Goal: Task Accomplishment & Management: Use online tool/utility

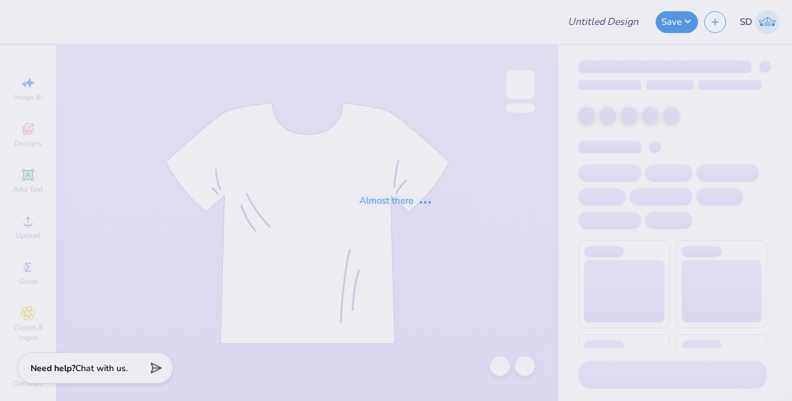
type input "QA tool test #3"
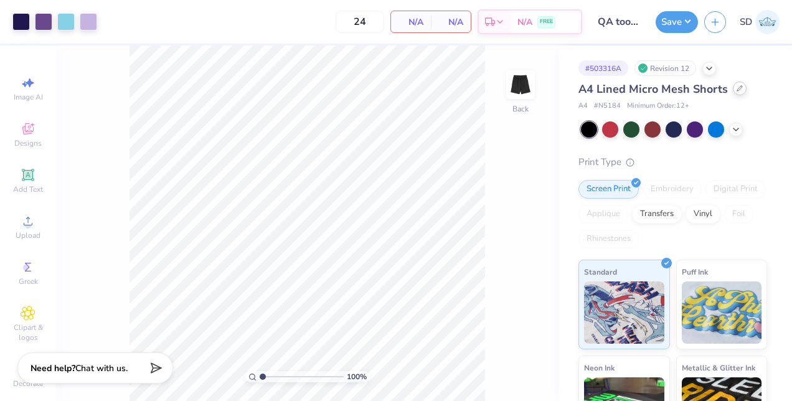
click at [739, 92] on div at bounding box center [740, 89] width 14 height 14
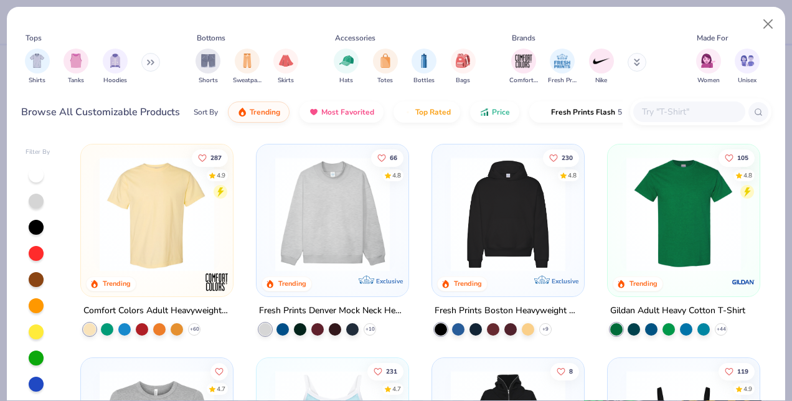
click at [667, 108] on input "text" at bounding box center [689, 112] width 96 height 14
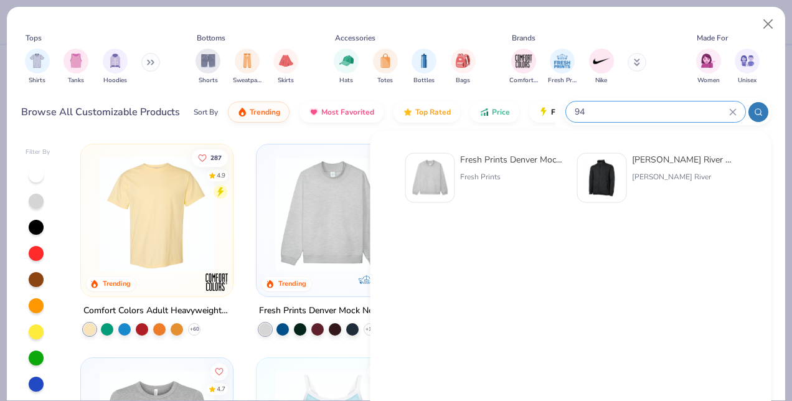
type input "9"
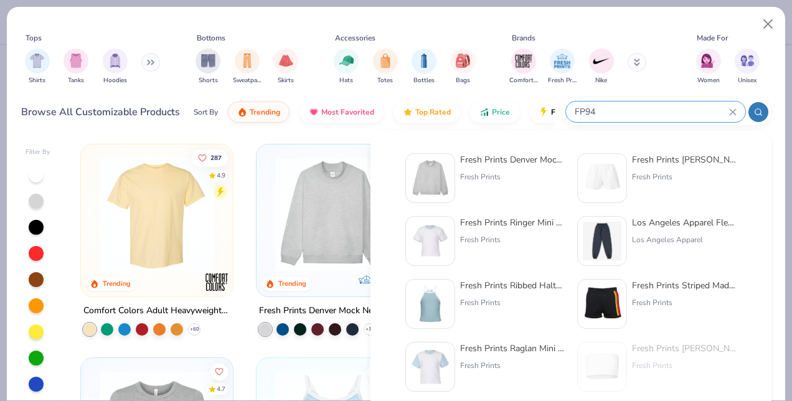
type input "FP94"
click at [424, 173] on img at bounding box center [430, 178] width 39 height 39
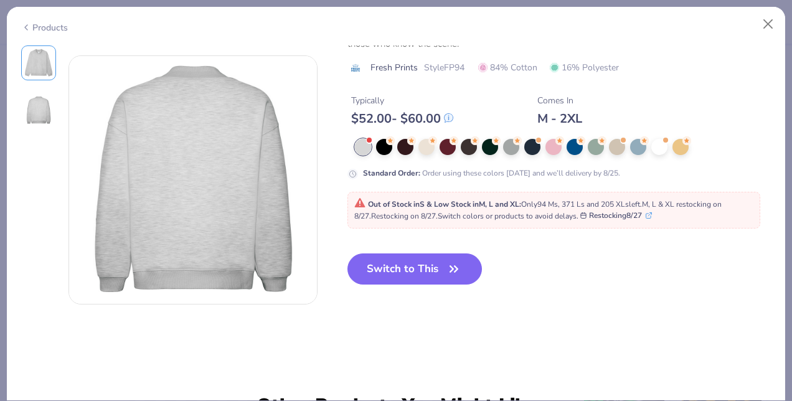
scroll to position [273, 0]
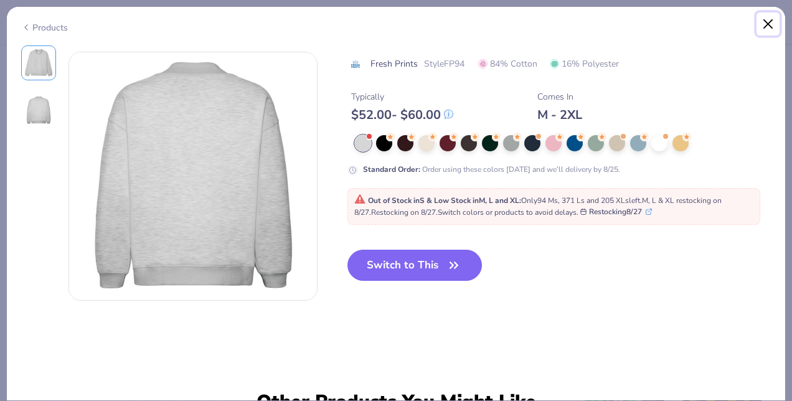
click at [762, 21] on button "Close" at bounding box center [769, 24] width 24 height 24
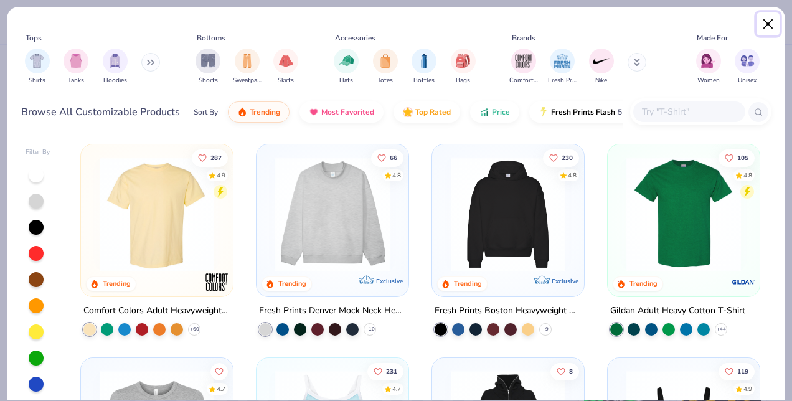
click at [770, 25] on button "Close" at bounding box center [769, 24] width 24 height 24
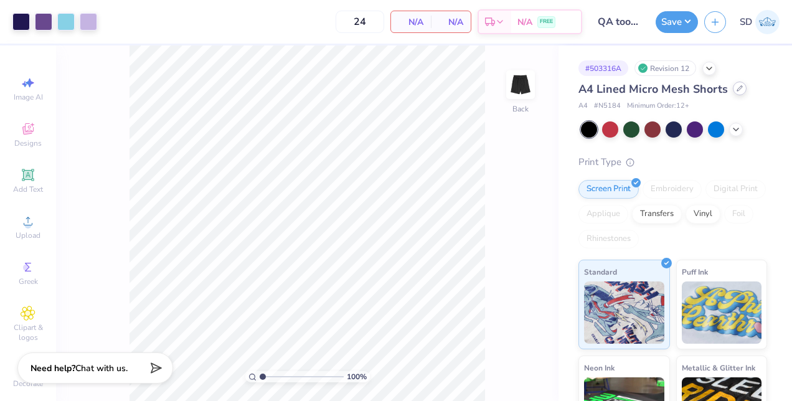
click at [737, 88] on icon at bounding box center [739, 88] width 5 height 5
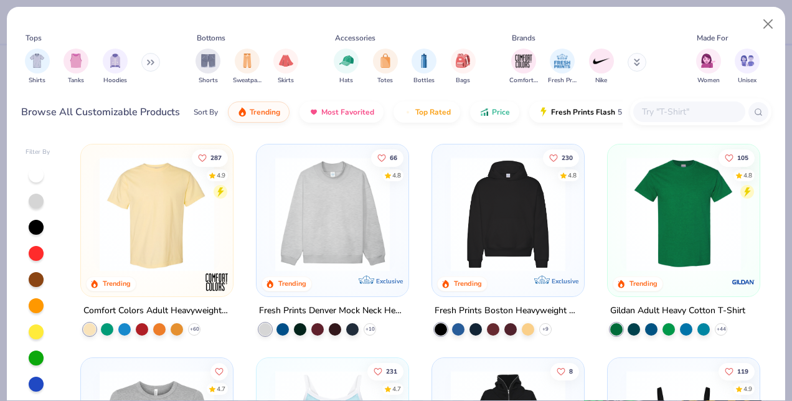
click at [674, 112] on input "text" at bounding box center [689, 112] width 96 height 14
click at [269, 171] on img at bounding box center [205, 214] width 127 height 115
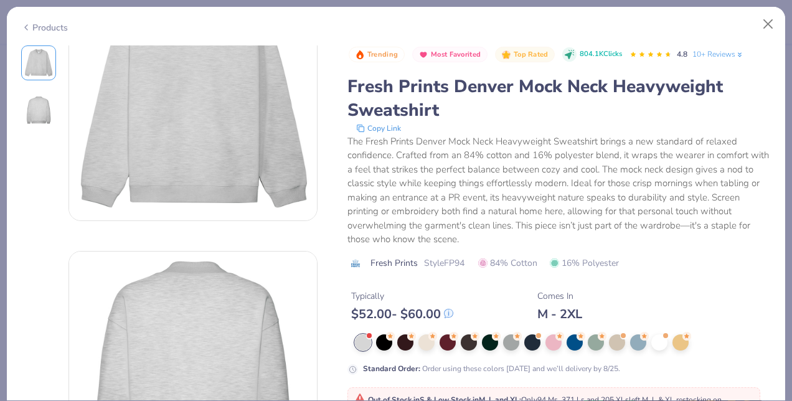
scroll to position [78, 0]
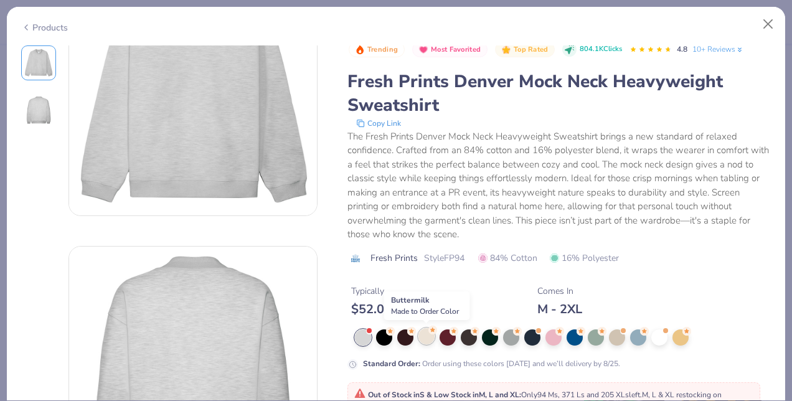
click at [425, 334] on div at bounding box center [426, 336] width 16 height 16
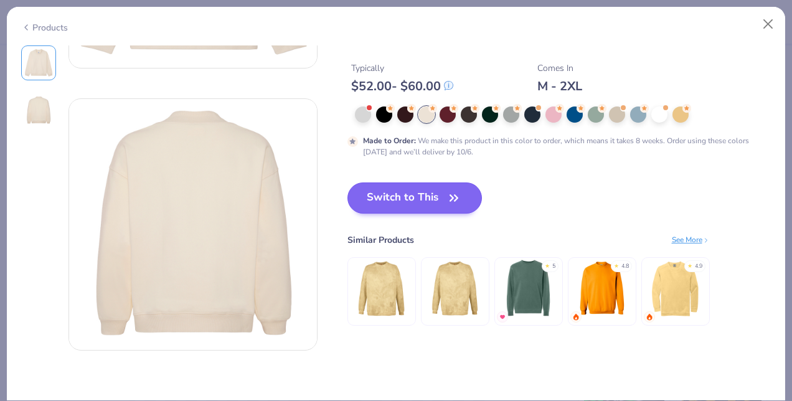
scroll to position [229, 0]
click at [402, 202] on button "Switch to This" at bounding box center [414, 197] width 135 height 31
type input "50"
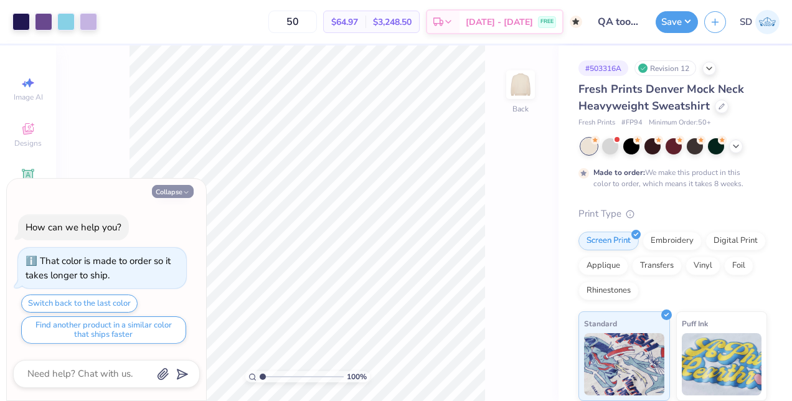
click at [174, 194] on button "Collapse" at bounding box center [173, 191] width 42 height 13
type textarea "x"
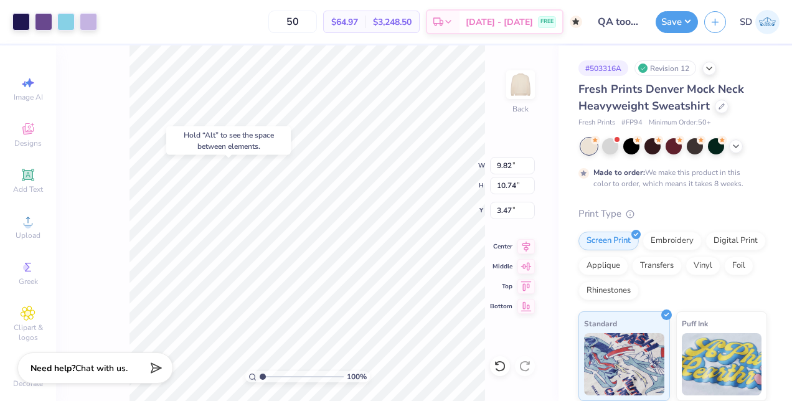
type input "3.47"
type input "2.53"
type input "6.14"
type input "1.23"
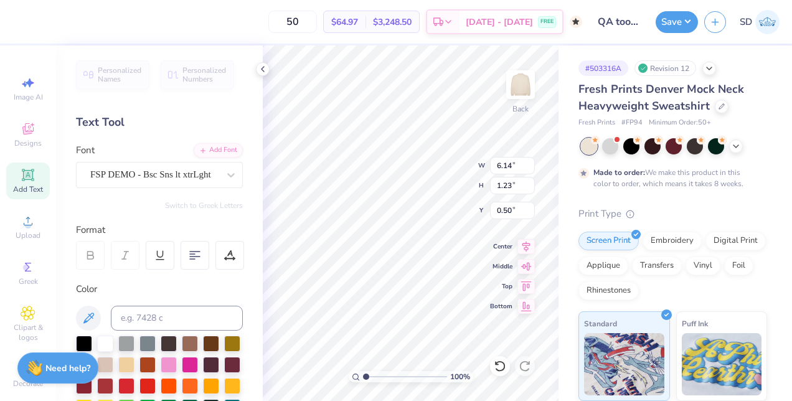
type input "3.28"
type input "9.82"
type input "10.74"
type input "4.63"
type input "6.14"
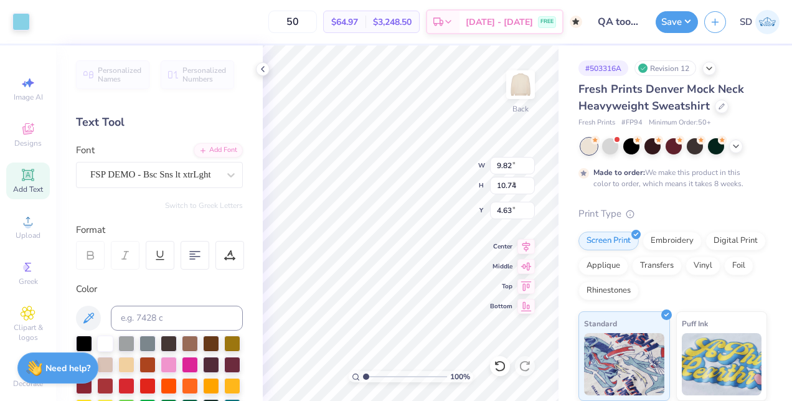
type input "1.23"
type input "1.77"
type input "9.82"
type input "10.74"
type input "3.00"
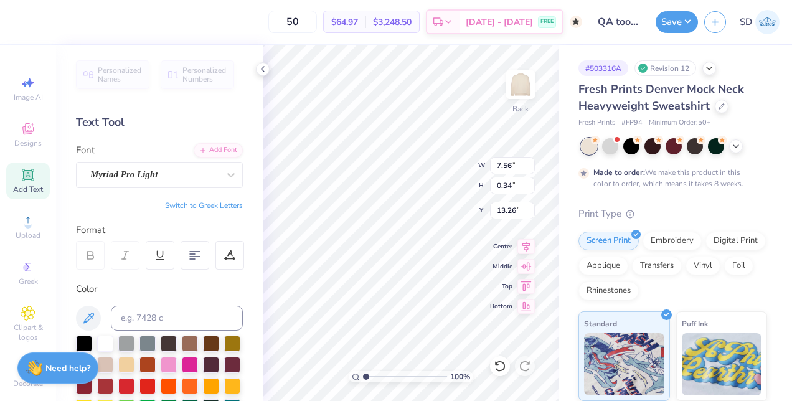
type input "14.13"
type input "1.77"
